Goal: Find specific page/section: Find specific page/section

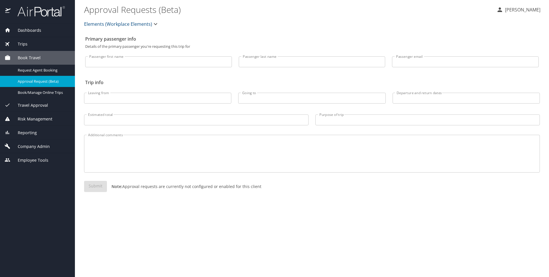
click at [28, 32] on span "Dashboards" at bounding box center [26, 30] width 31 height 6
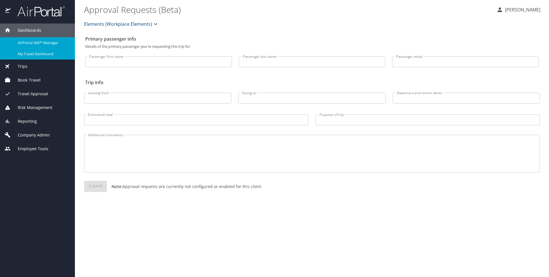
click at [33, 54] on span "My Travel Dashboard" at bounding box center [43, 53] width 50 height 5
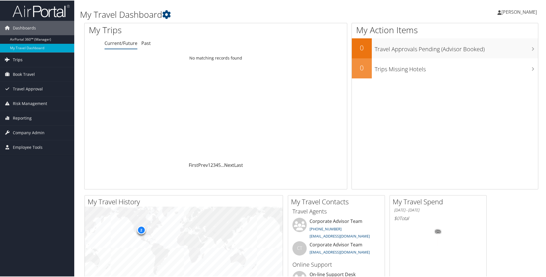
click at [26, 59] on link "Trips" at bounding box center [37, 59] width 74 height 14
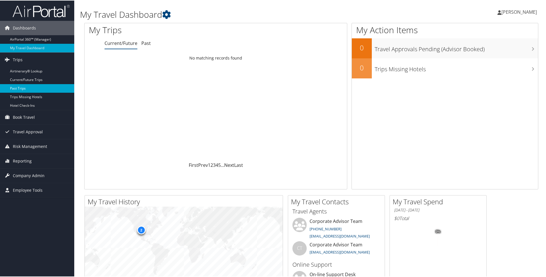
click at [32, 88] on link "Past Trips" at bounding box center [37, 87] width 74 height 9
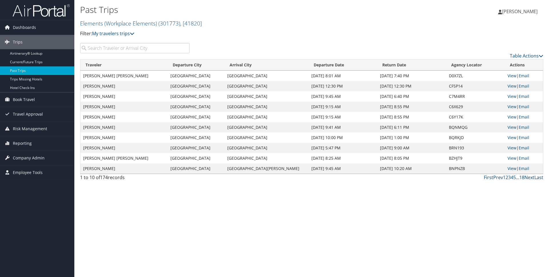
click at [102, 47] on input "search" at bounding box center [134, 48] width 109 height 10
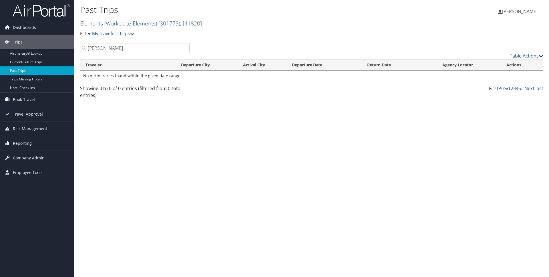
type input "maggie"
click at [24, 95] on span "Book Travel" at bounding box center [24, 99] width 22 height 14
click at [32, 137] on span "Travel Approval" at bounding box center [28, 140] width 30 height 14
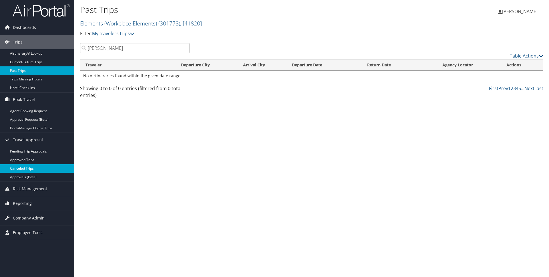
click at [27, 166] on link "Canceled Trips" at bounding box center [37, 168] width 74 height 9
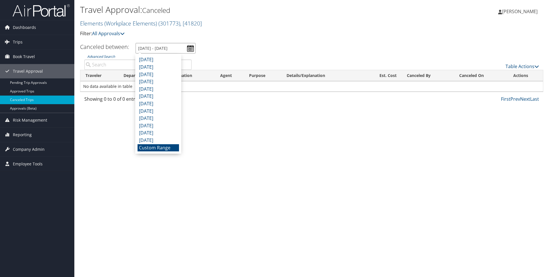
click at [183, 46] on input "8/5/2025 - 9/5/2025" at bounding box center [165, 48] width 60 height 11
click at [152, 149] on li "Custom Range" at bounding box center [157, 147] width 41 height 7
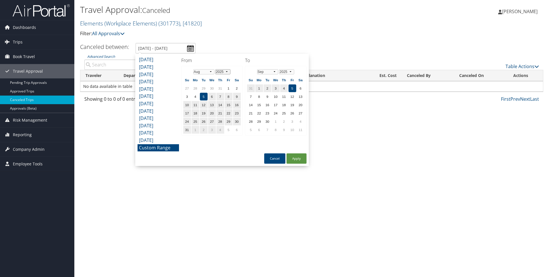
click at [226, 71] on select "1975 1976 1977 1978 1979 1980 1981 1982 1983 1984 1985 1986 1987 1988 1989 1990…" at bounding box center [222, 71] width 15 height 5
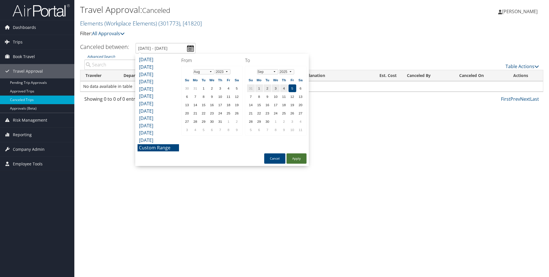
click at [292, 159] on button "Apply" at bounding box center [296, 158] width 20 height 10
type input "8/5/2025 - 9/5/2025"
